Goal: Information Seeking & Learning: Learn about a topic

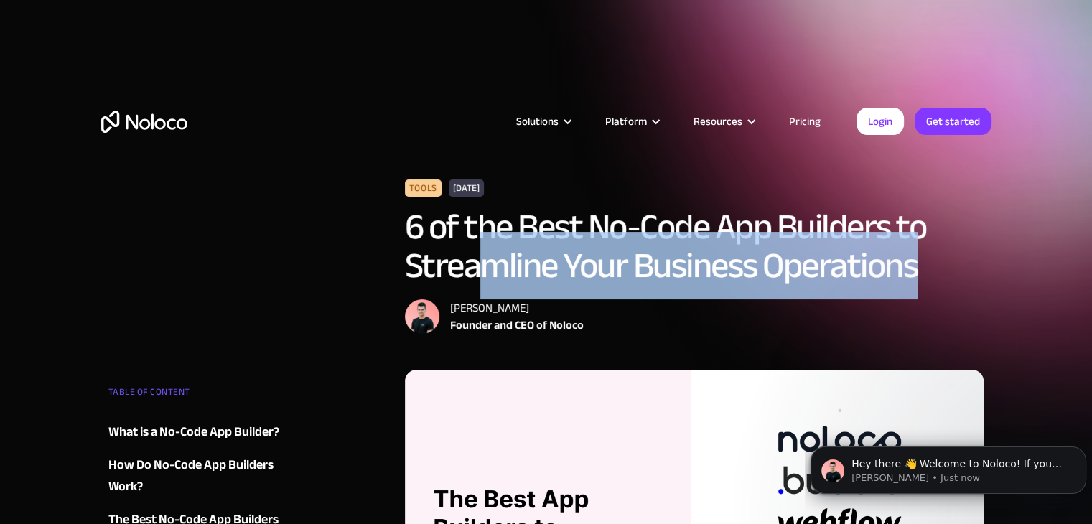
drag, startPoint x: 476, startPoint y: 273, endPoint x: 927, endPoint y: 273, distance: 451.5
click at [927, 273] on h1 "6 of the Best No-Code App Builders to Streamline Your Business Operations" at bounding box center [694, 246] width 579 height 78
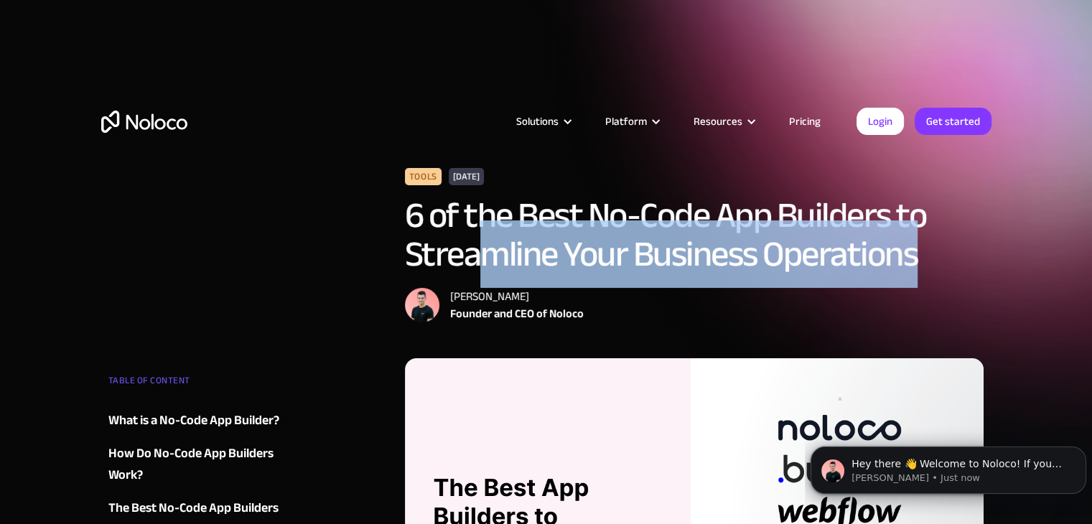
scroll to position [287, 0]
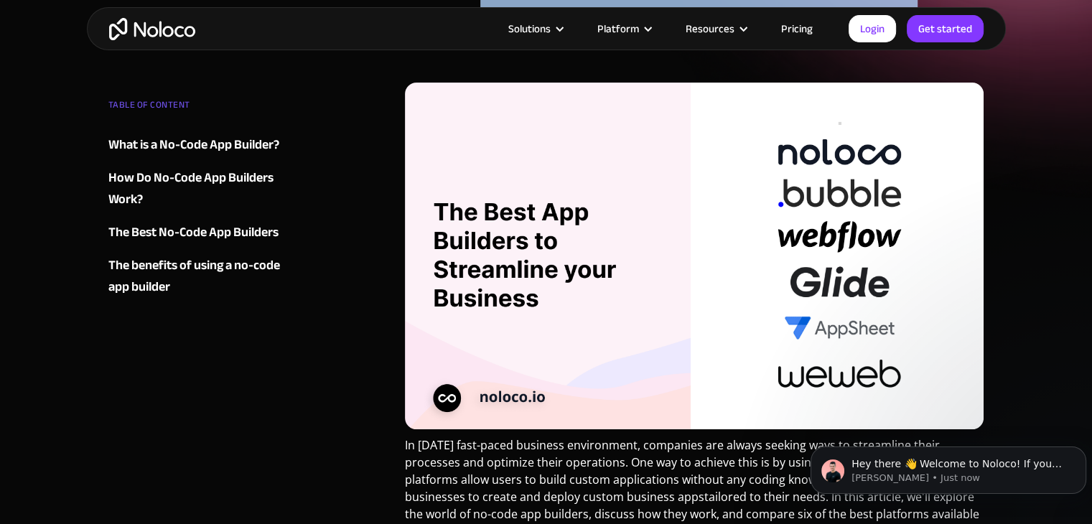
click at [563, 262] on img at bounding box center [694, 256] width 579 height 347
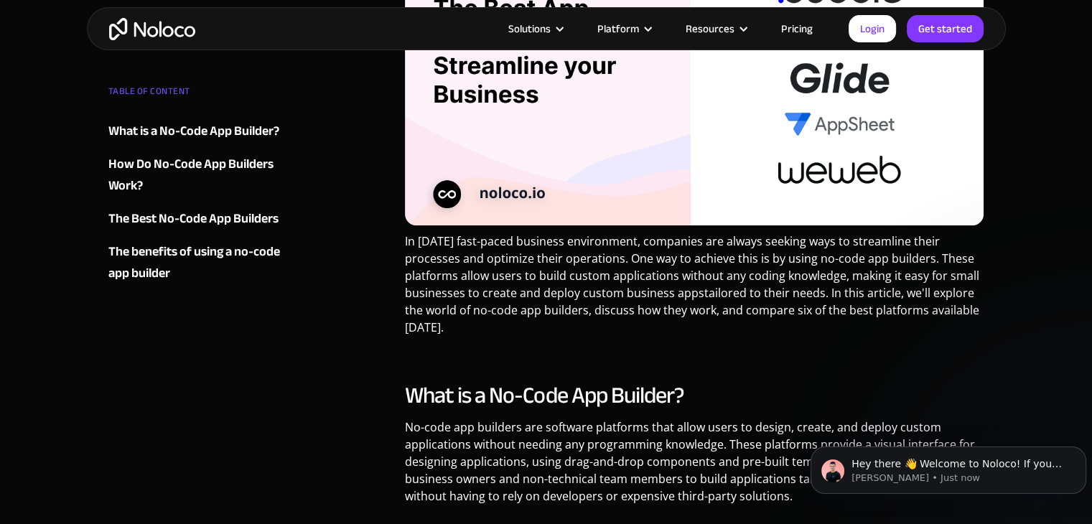
scroll to position [502, 0]
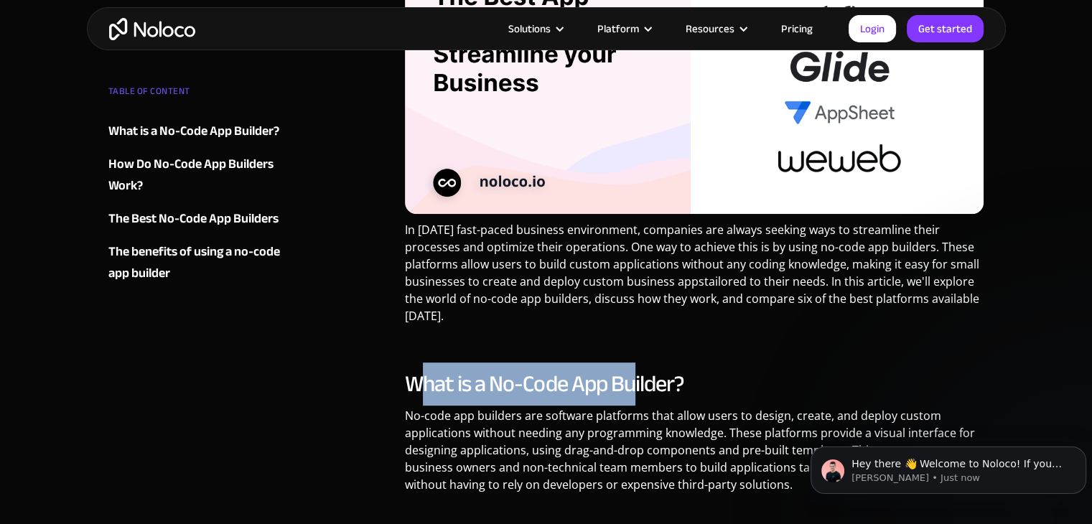
drag, startPoint x: 422, startPoint y: 376, endPoint x: 643, endPoint y: 374, distance: 221.1
click at [641, 374] on h2 "What is a No-Code App Builder?" at bounding box center [694, 384] width 579 height 29
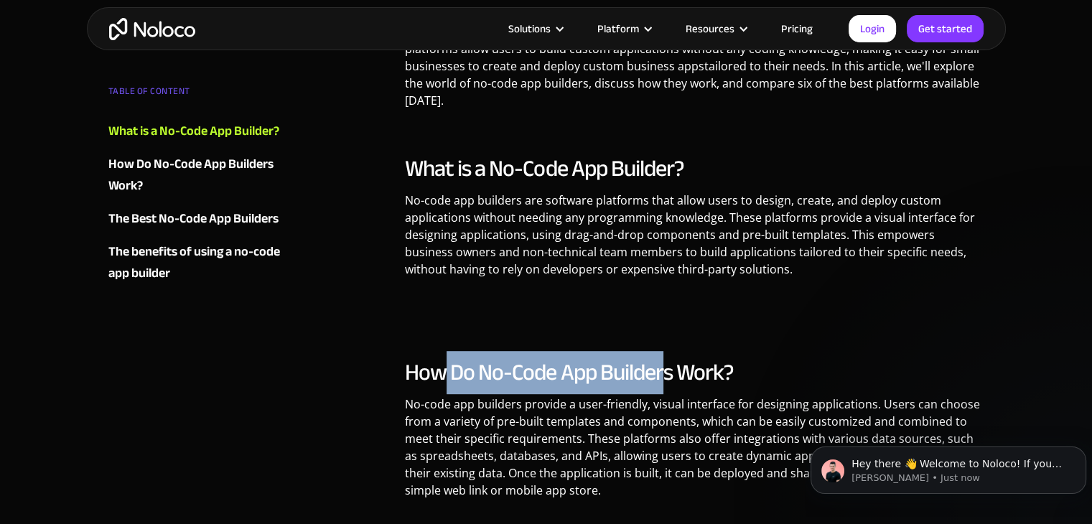
drag, startPoint x: 471, startPoint y: 365, endPoint x: 666, endPoint y: 360, distance: 195.3
click at [665, 360] on h2 "How Do No-Code App Builders Work?" at bounding box center [694, 372] width 579 height 29
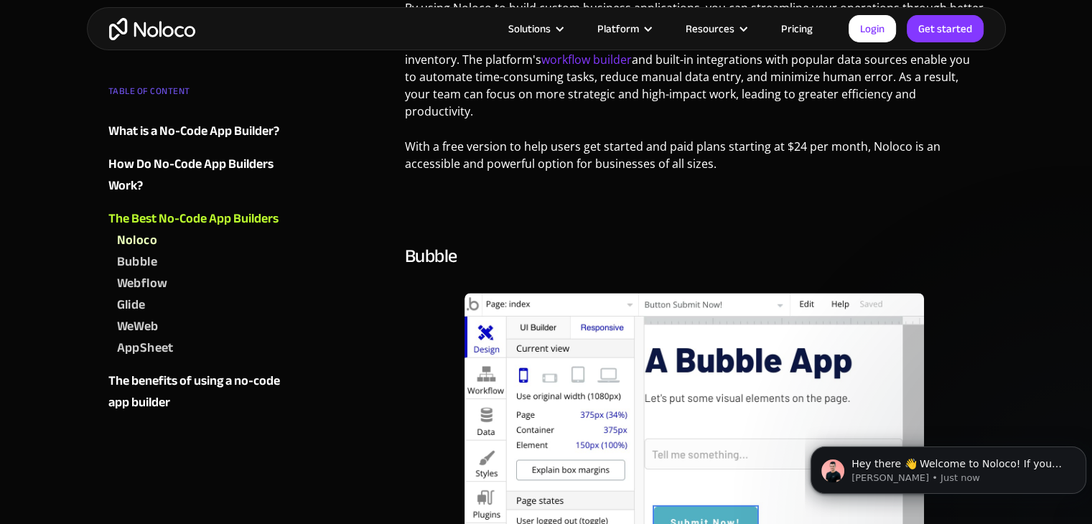
scroll to position [1866, 0]
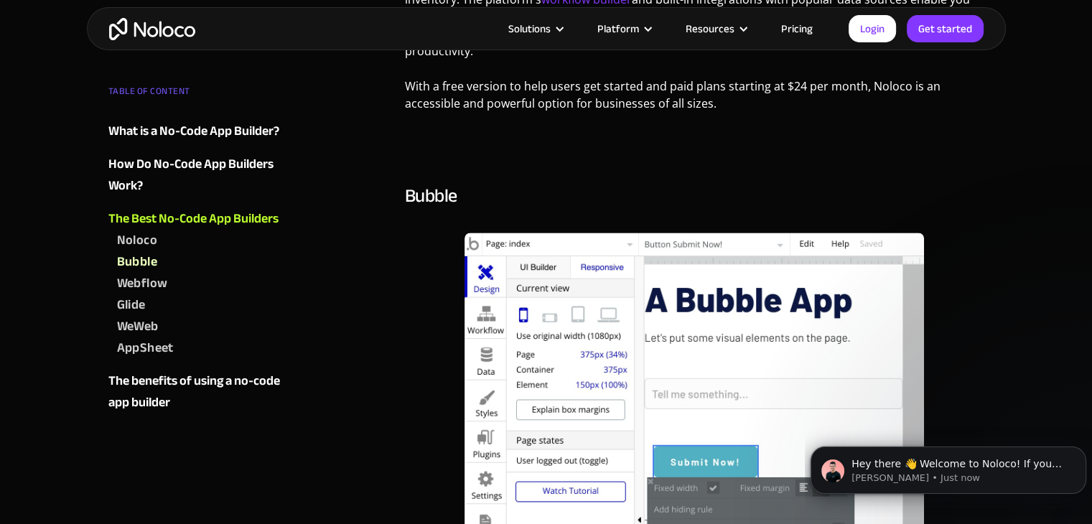
click at [144, 240] on div "Noloco‍" at bounding box center [137, 241] width 40 height 22
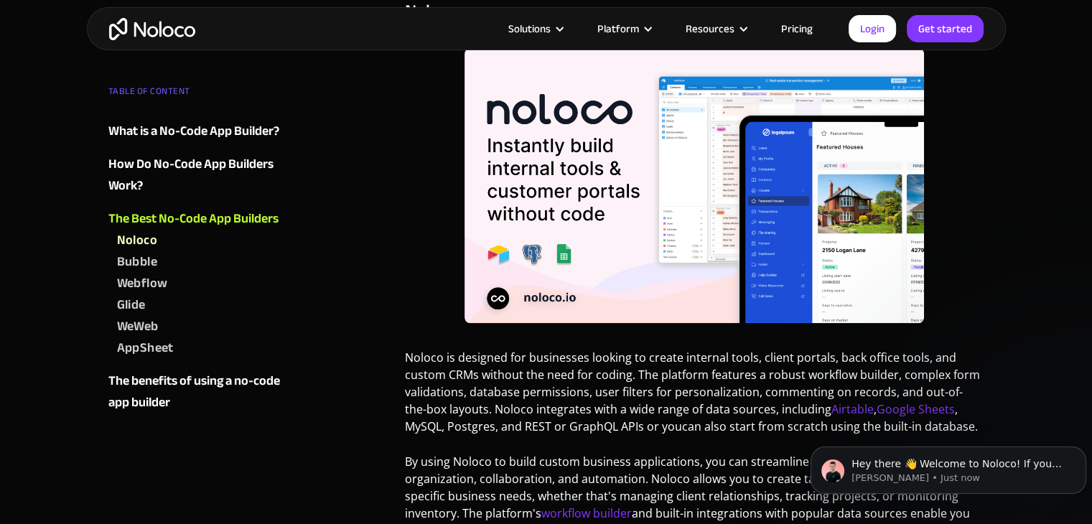
click at [144, 285] on div "Webflow" at bounding box center [142, 284] width 51 height 22
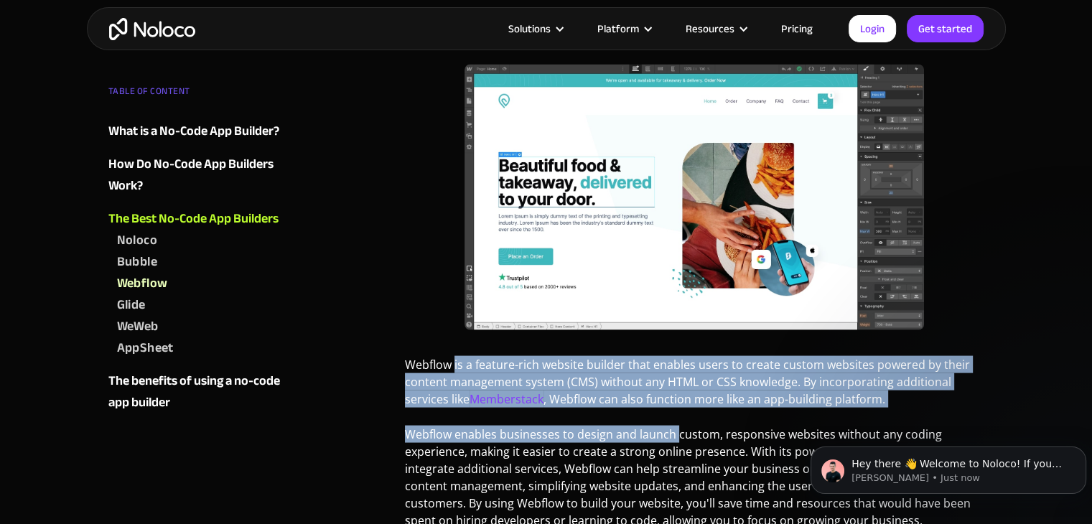
drag, startPoint x: 459, startPoint y: 346, endPoint x: 669, endPoint y: 427, distance: 224.8
click at [671, 424] on div "Webflow Webflow is a feature-rich website builder that enables users to create …" at bounding box center [694, 322] width 579 height 610
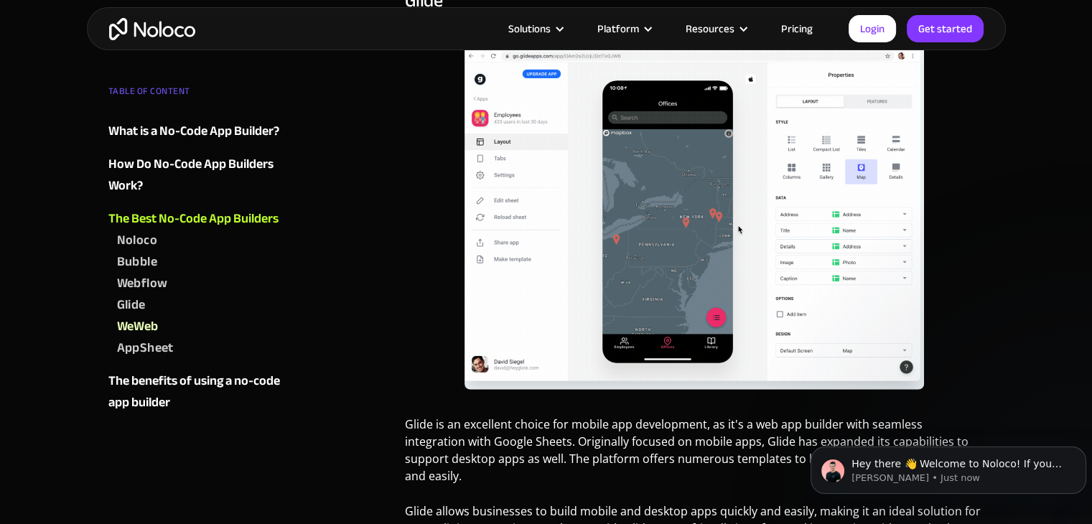
scroll to position [4283, 0]
